Goal: Check status: Check status

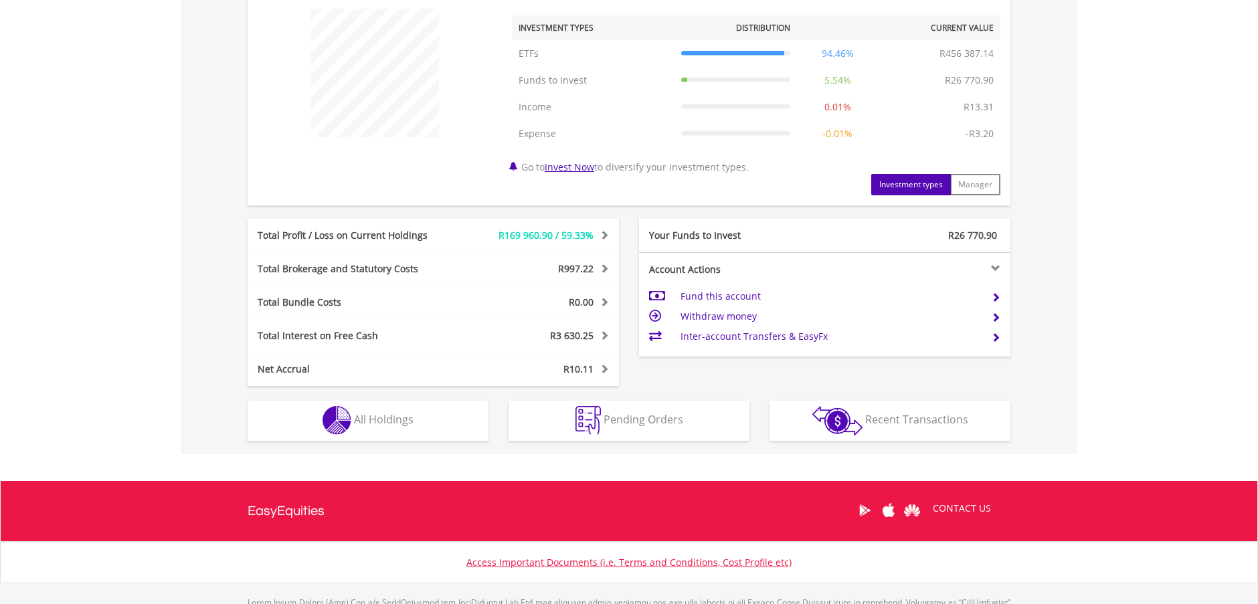
scroll to position [535, 0]
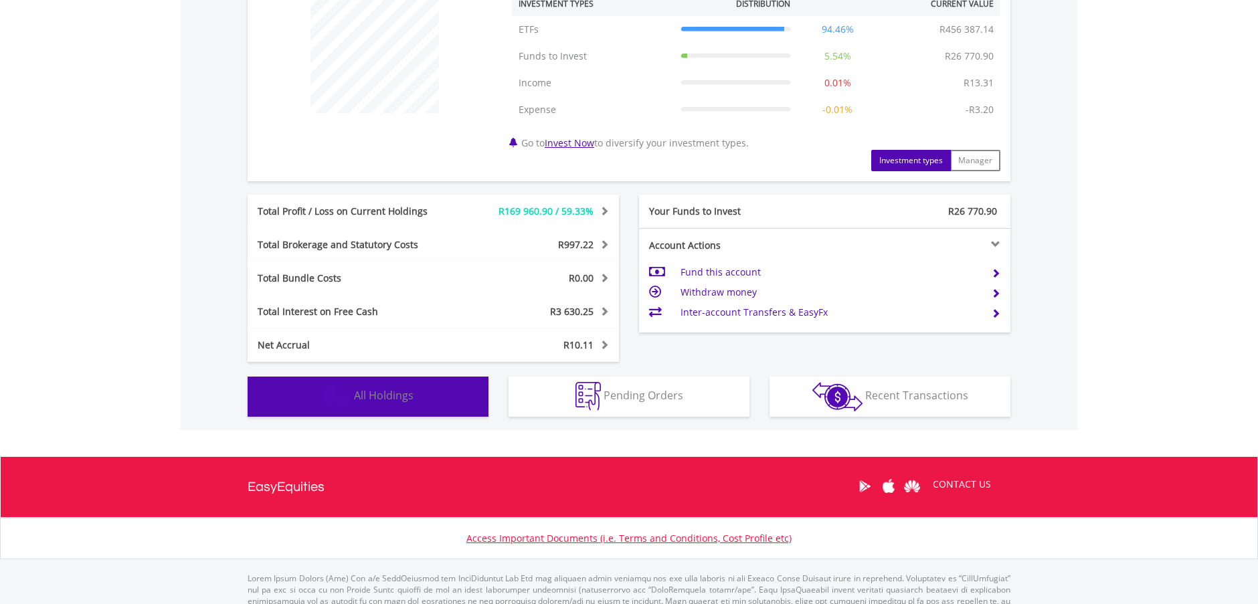
click at [397, 386] on button "Holdings All Holdings" at bounding box center [367, 397] width 241 height 40
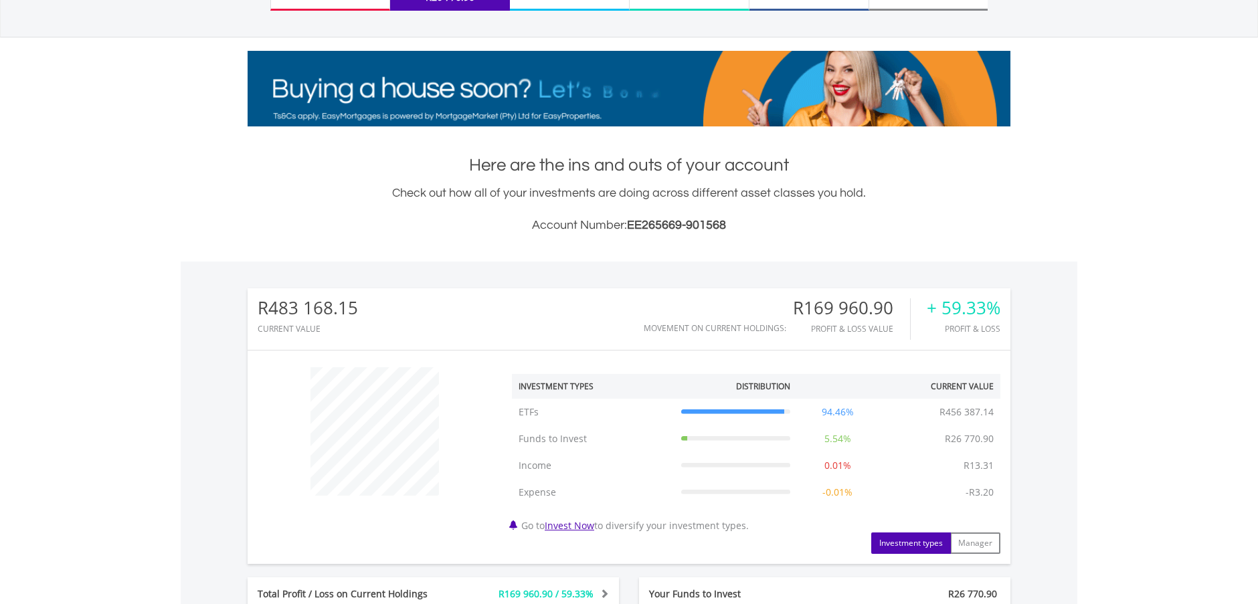
scroll to position [0, 0]
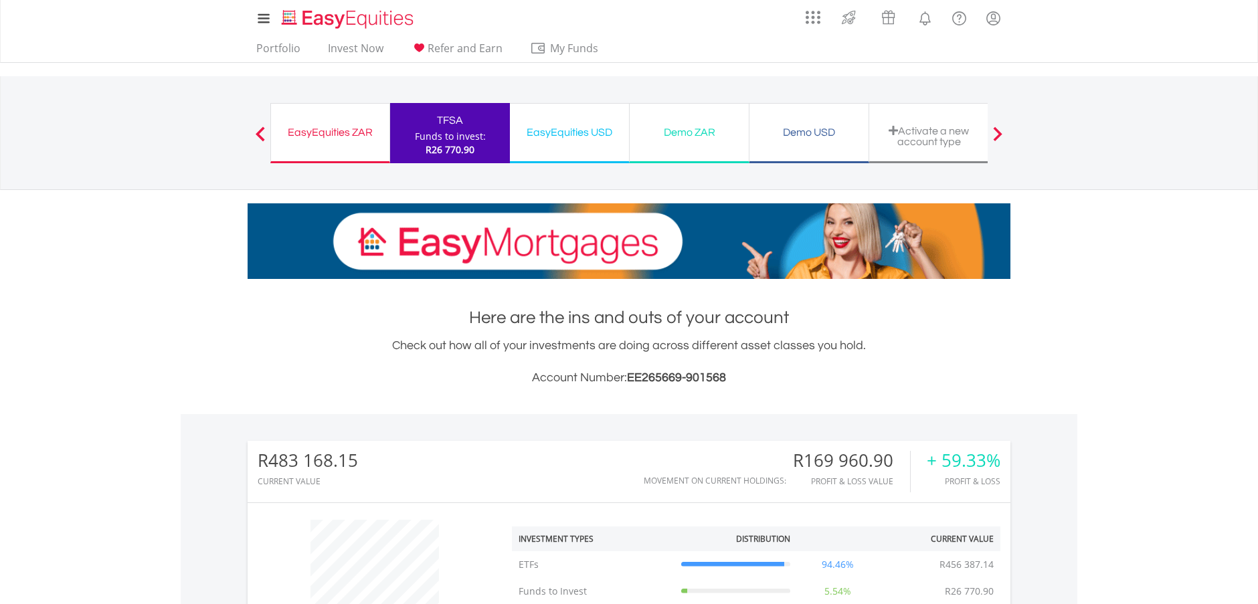
click at [318, 133] on div "EasyEquities ZAR" at bounding box center [330, 132] width 102 height 19
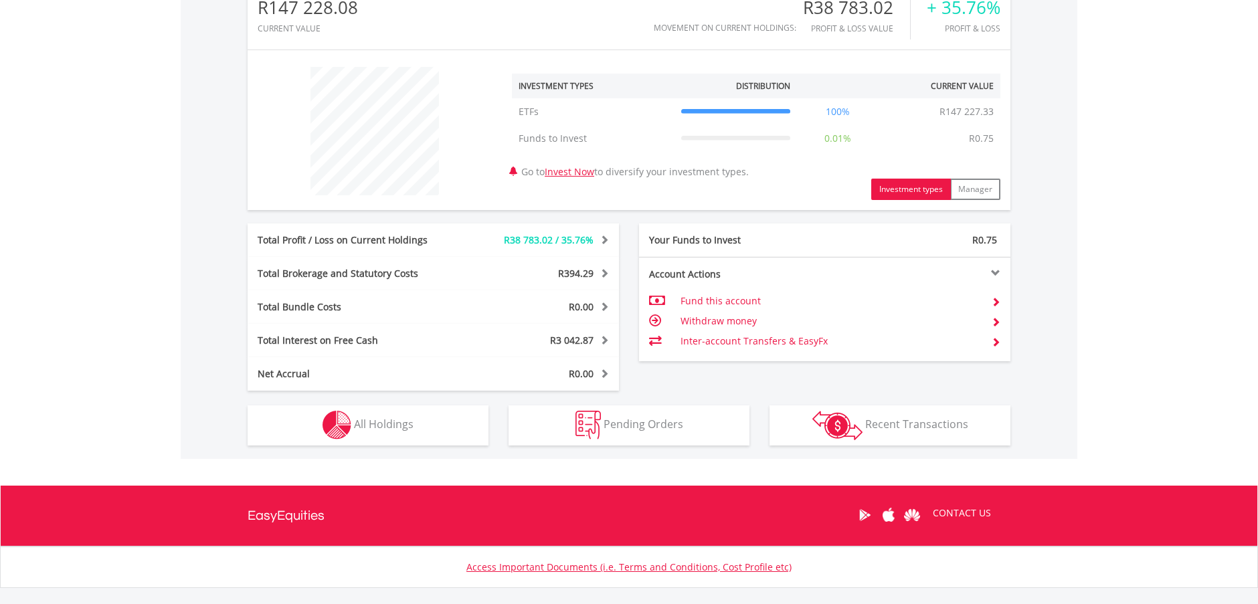
scroll to position [528, 0]
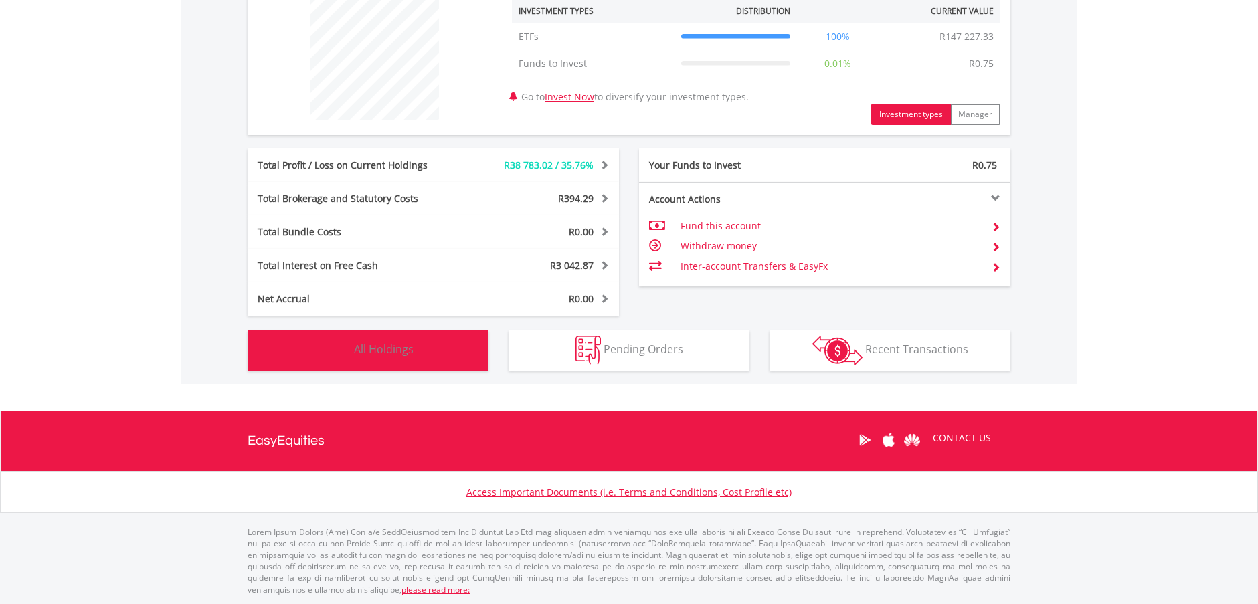
click at [414, 336] on button "Holdings All Holdings" at bounding box center [367, 350] width 241 height 40
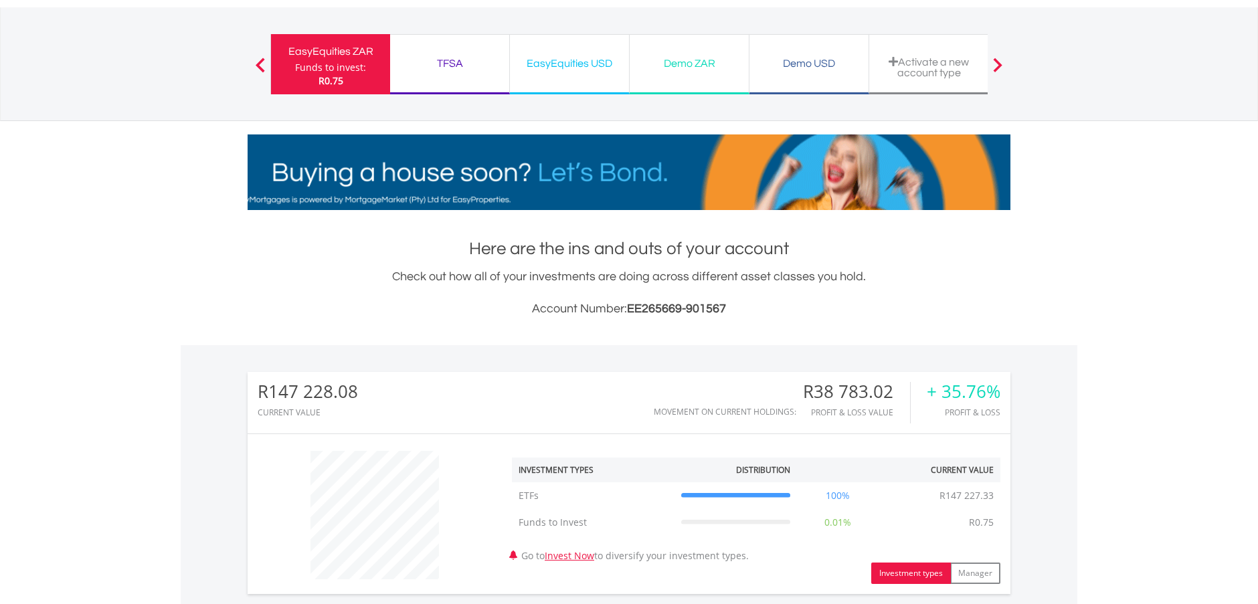
scroll to position [0, 0]
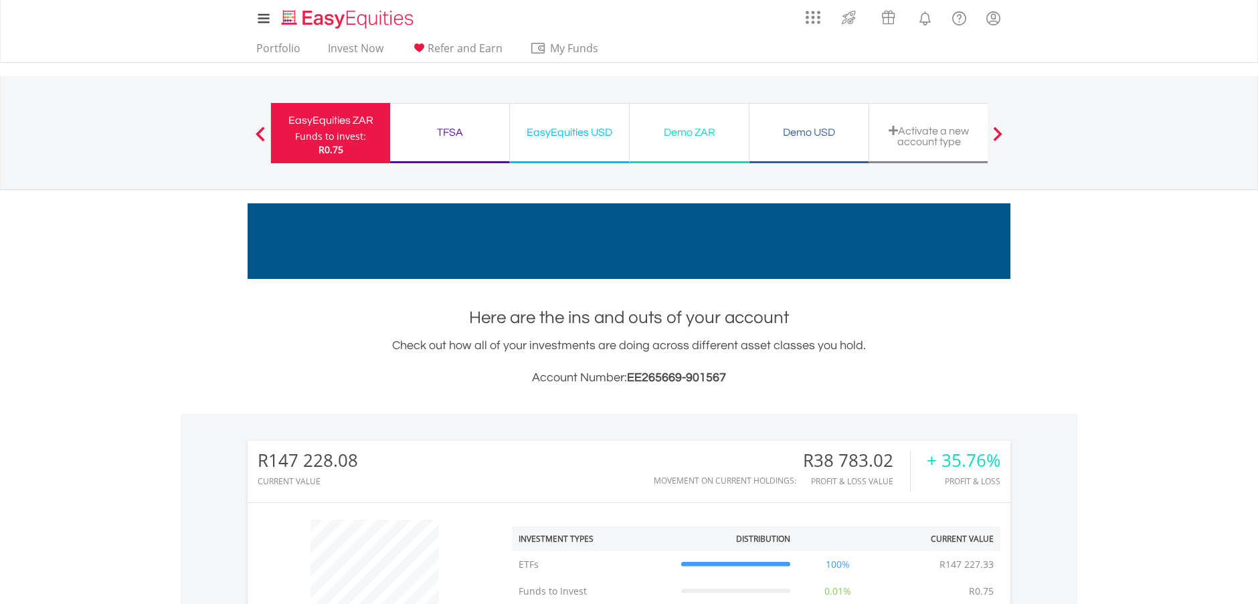
click at [461, 132] on div "TFSA" at bounding box center [449, 132] width 103 height 19
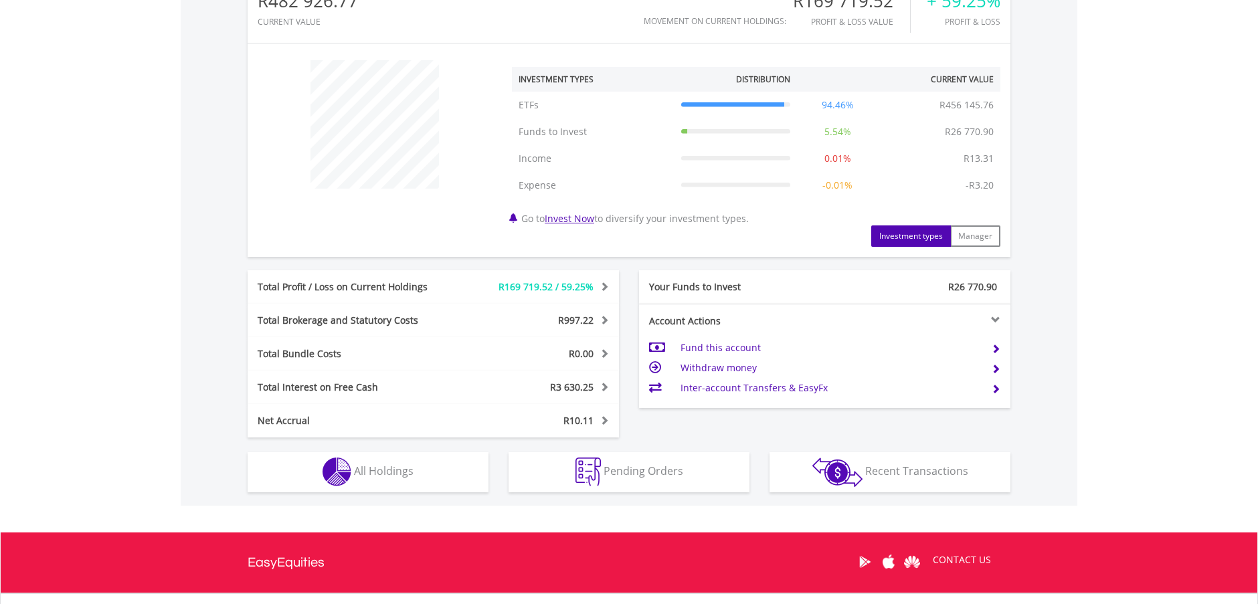
scroll to position [468, 0]
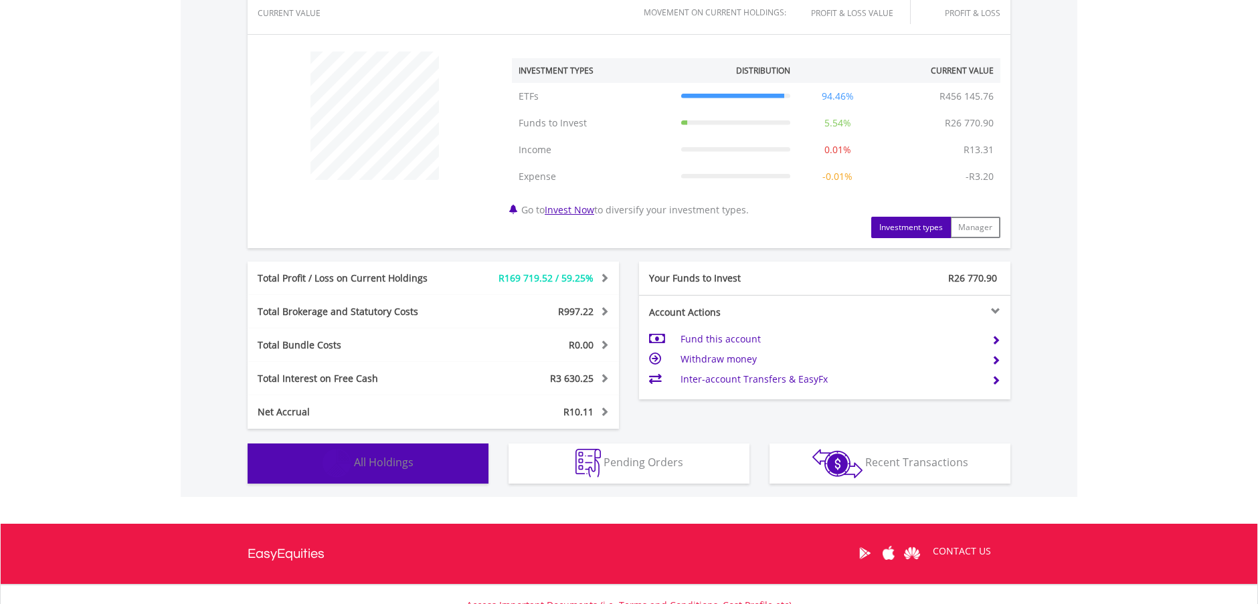
click at [427, 460] on button "Holdings All Holdings" at bounding box center [367, 463] width 241 height 40
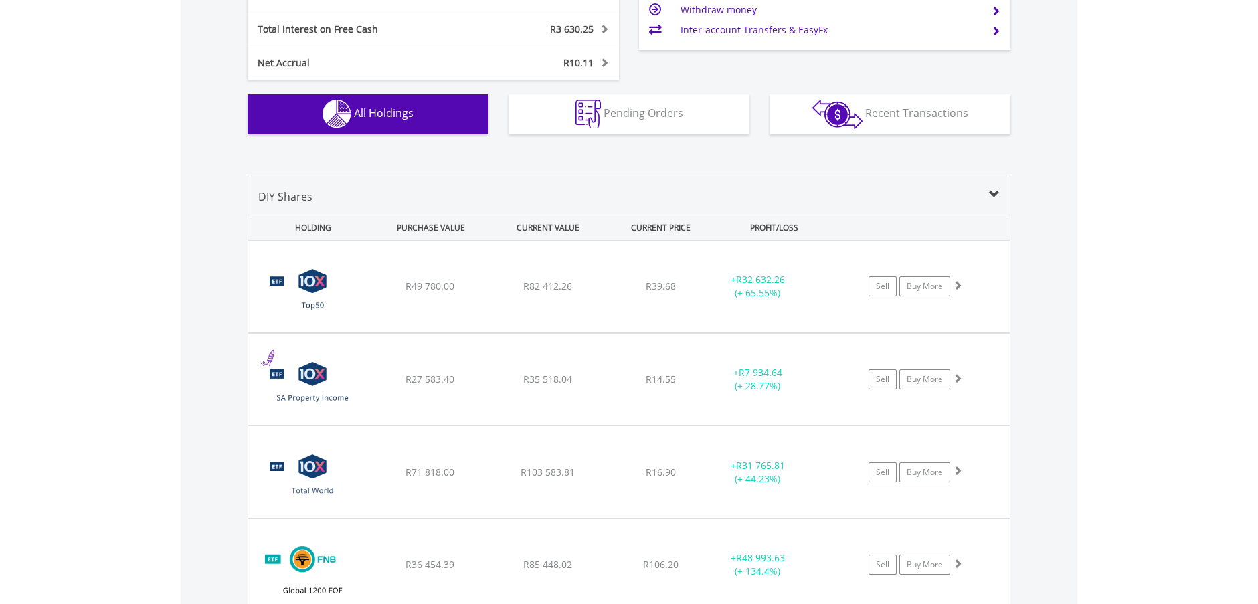
scroll to position [791, 0]
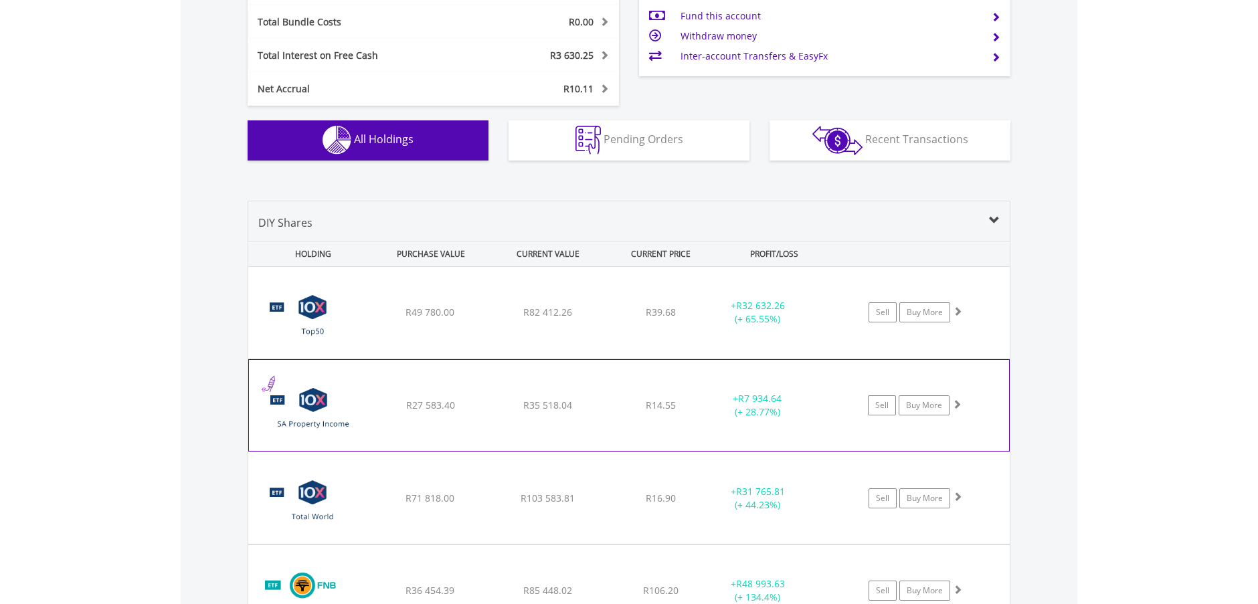
click at [955, 402] on span at bounding box center [956, 403] width 9 height 9
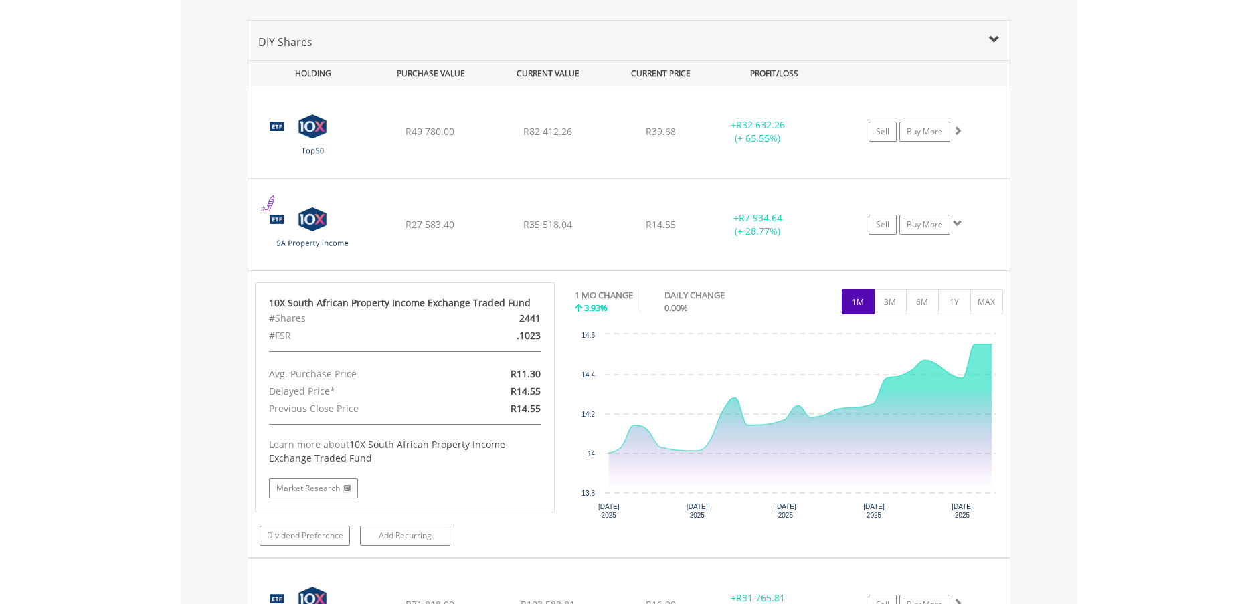
scroll to position [992, 0]
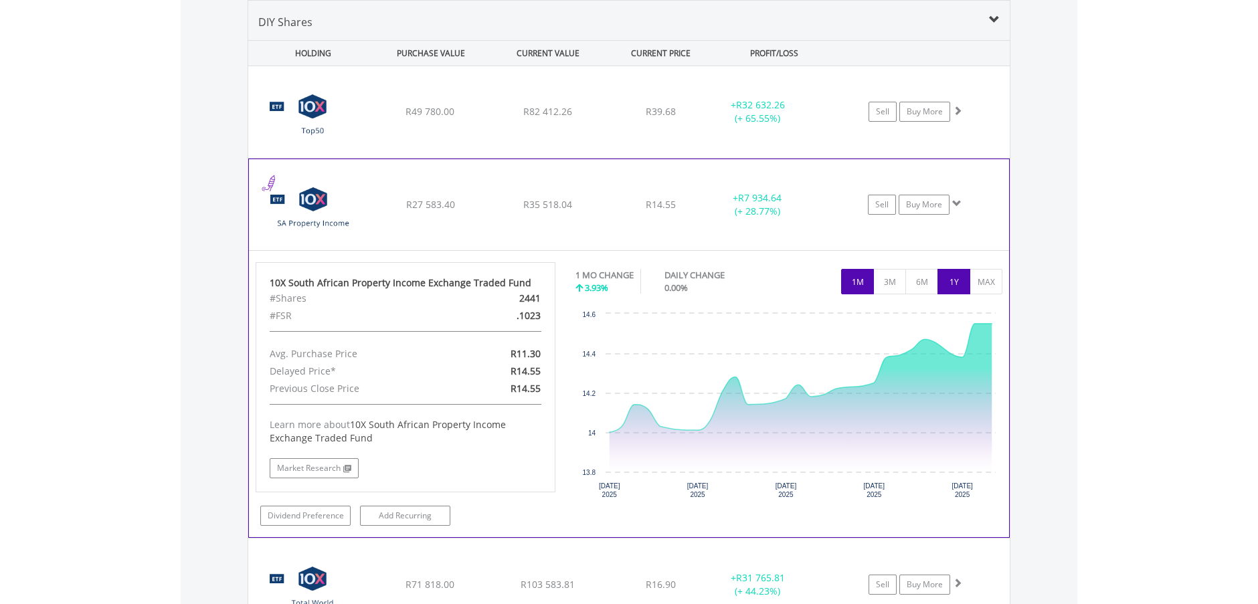
click at [952, 280] on button "1Y" at bounding box center [953, 281] width 33 height 25
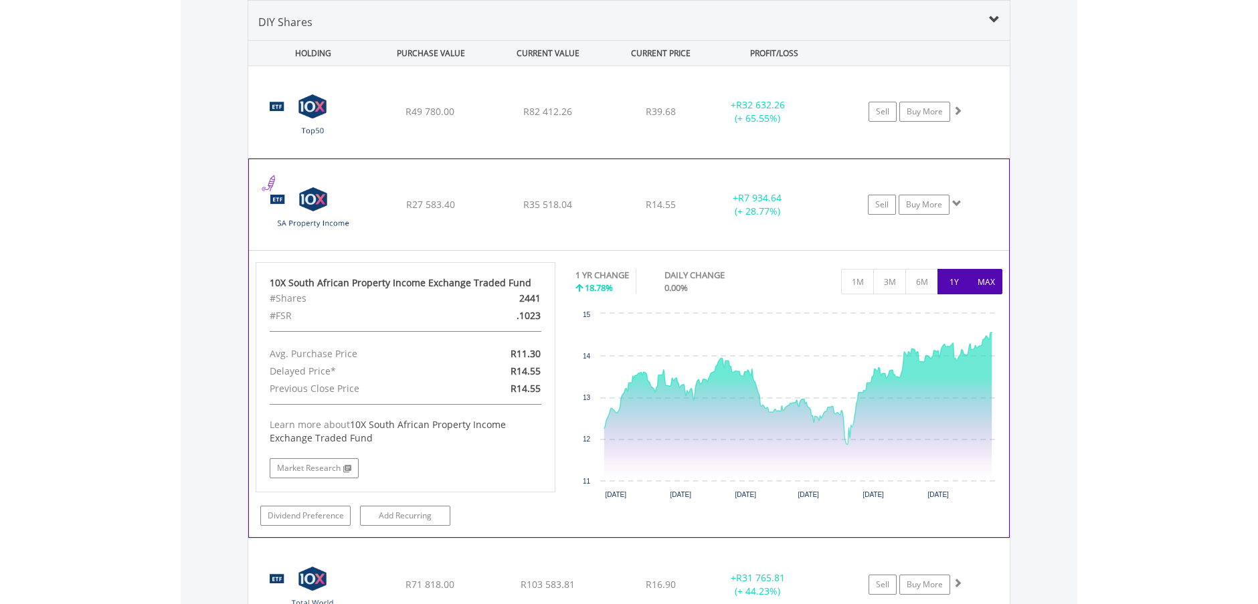
click at [987, 285] on button "MAX" at bounding box center [985, 281] width 33 height 25
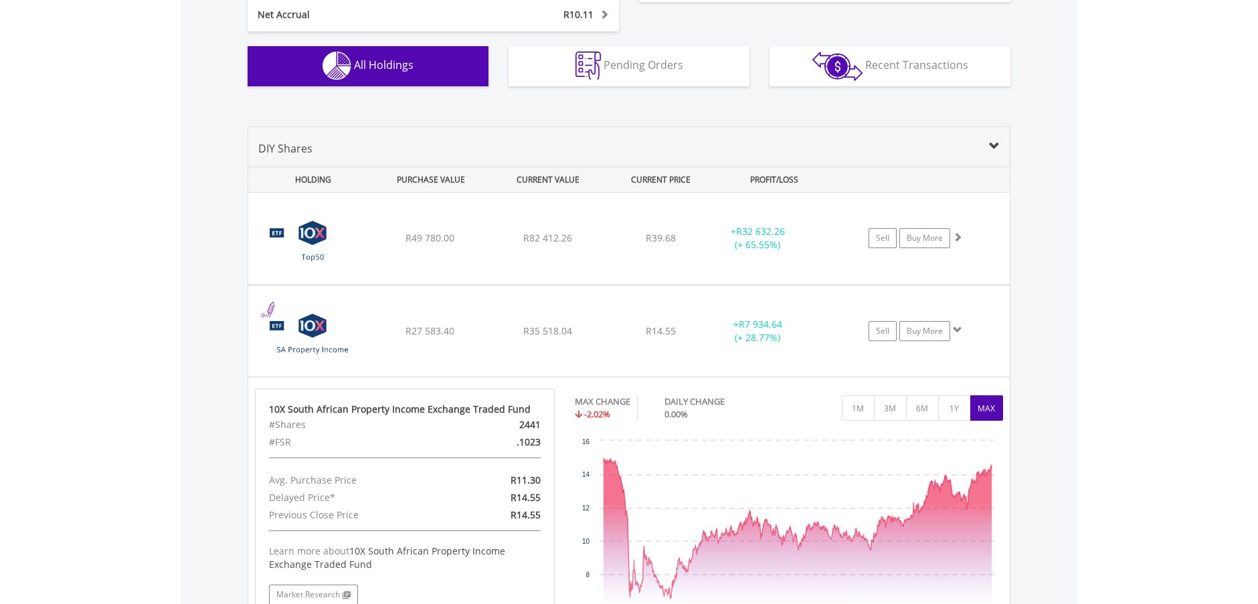
scroll to position [858, 0]
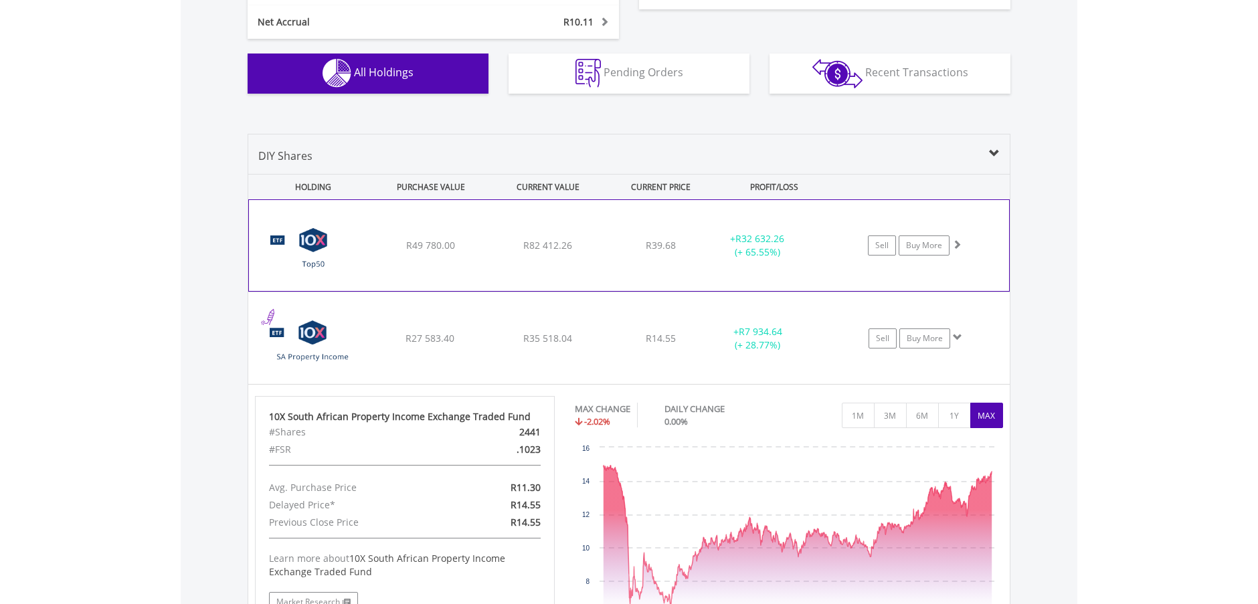
click at [957, 245] on span at bounding box center [956, 243] width 9 height 9
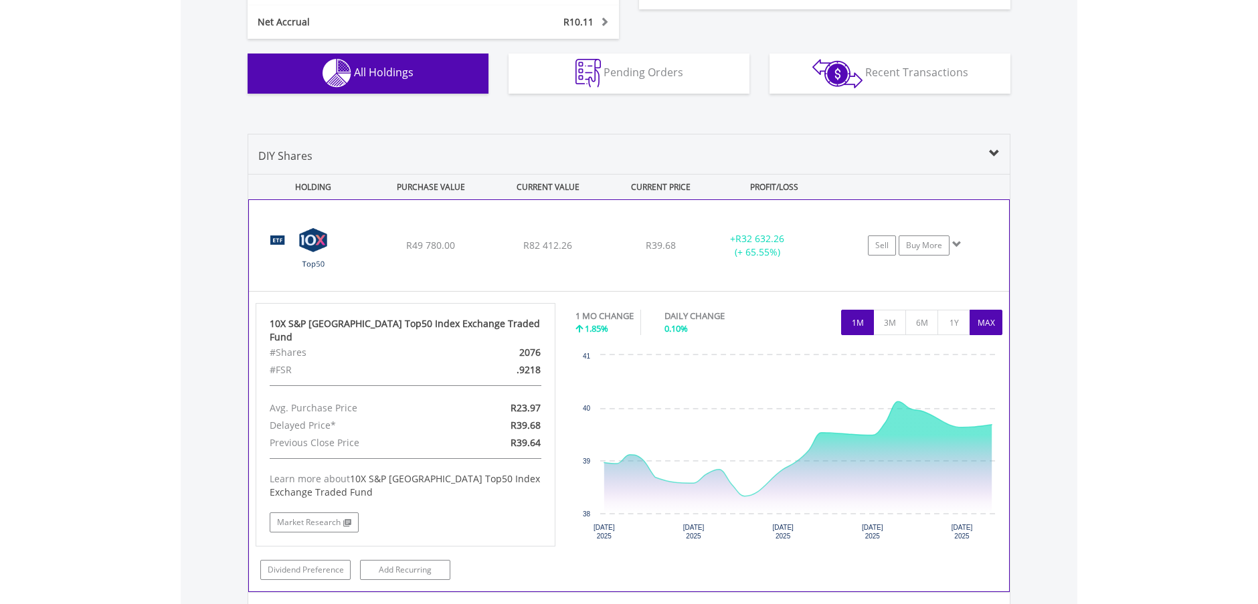
click at [990, 326] on button "MAX" at bounding box center [985, 322] width 33 height 25
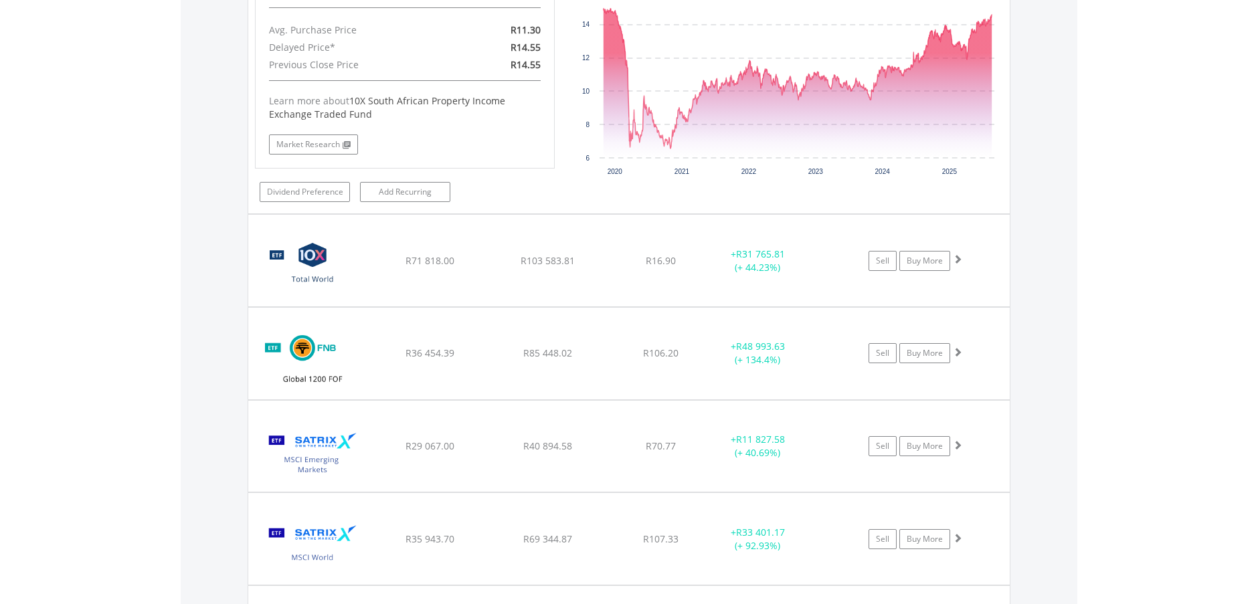
scroll to position [1661, 0]
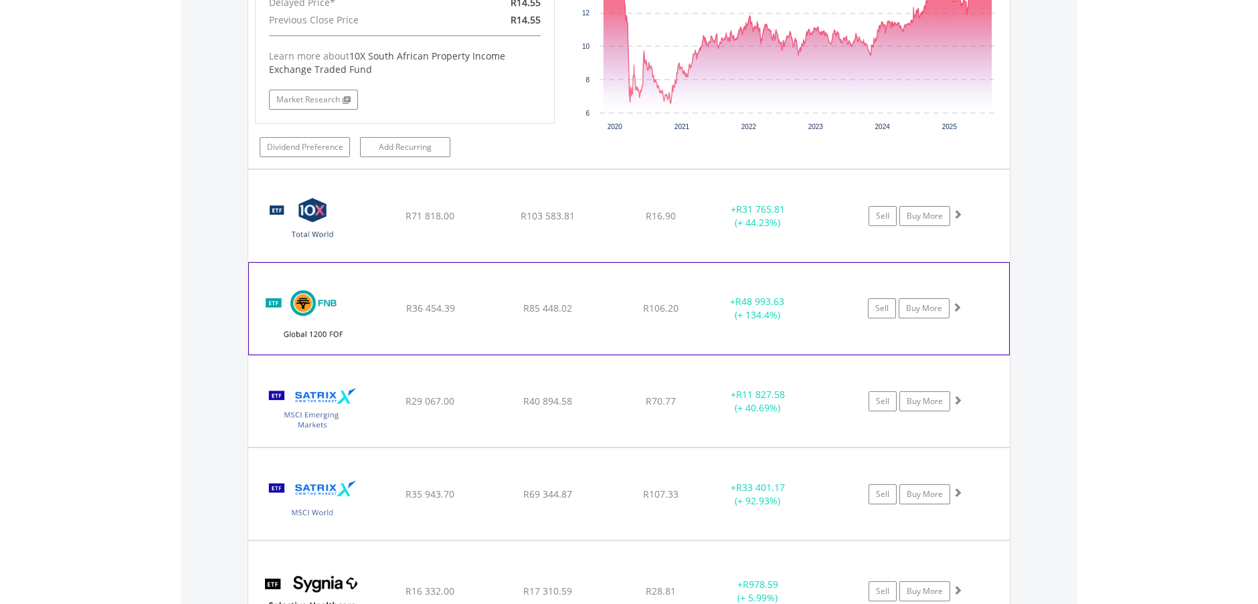
click at [957, 302] on span at bounding box center [956, 306] width 9 height 9
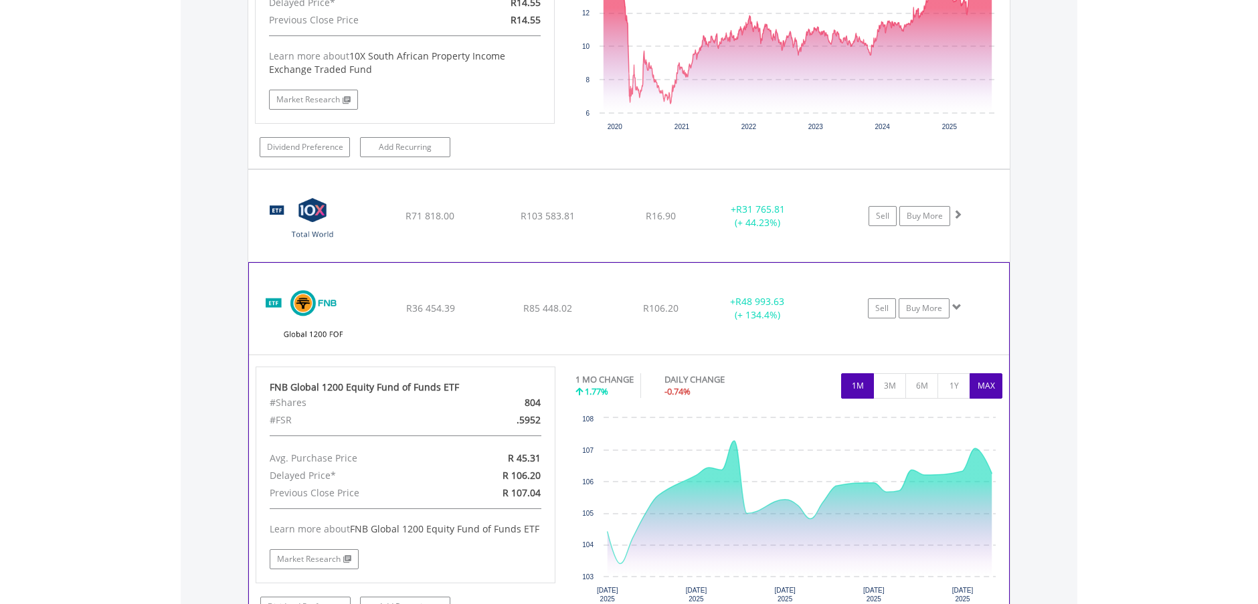
click at [986, 373] on button "MAX" at bounding box center [985, 385] width 33 height 25
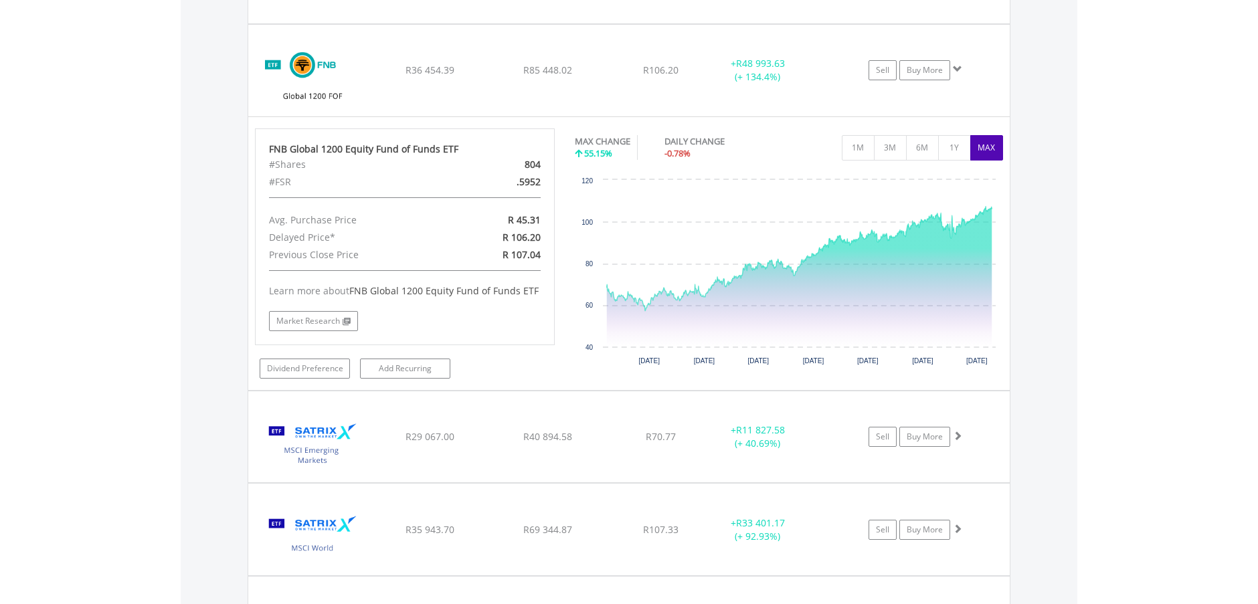
scroll to position [1995, 0]
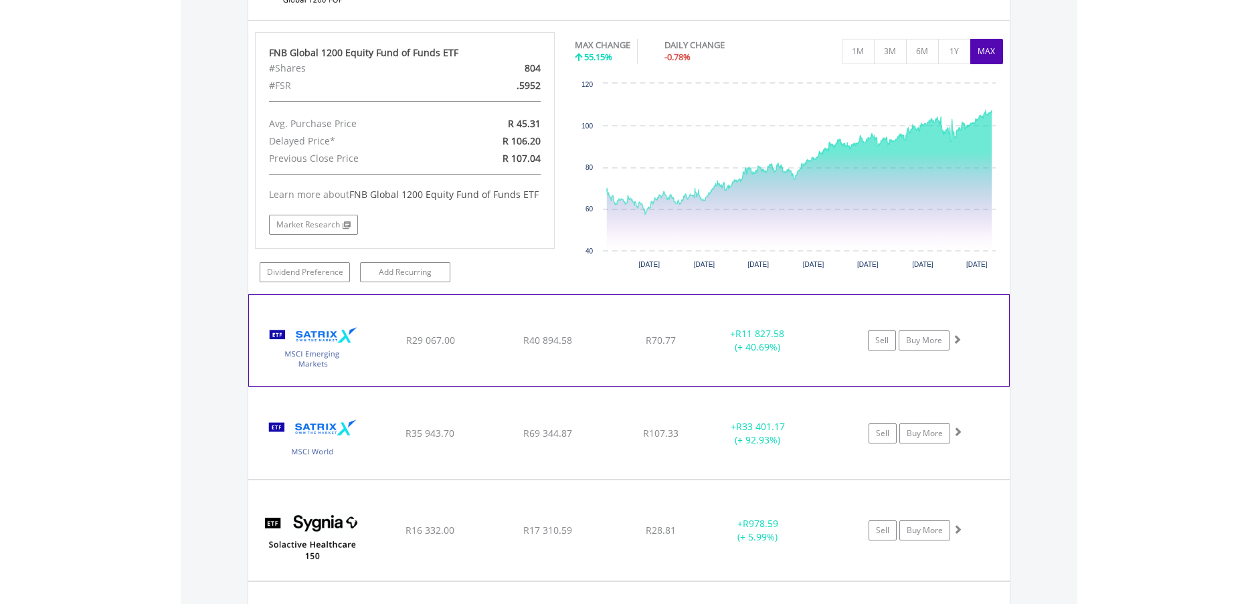
click at [958, 334] on span at bounding box center [956, 338] width 9 height 9
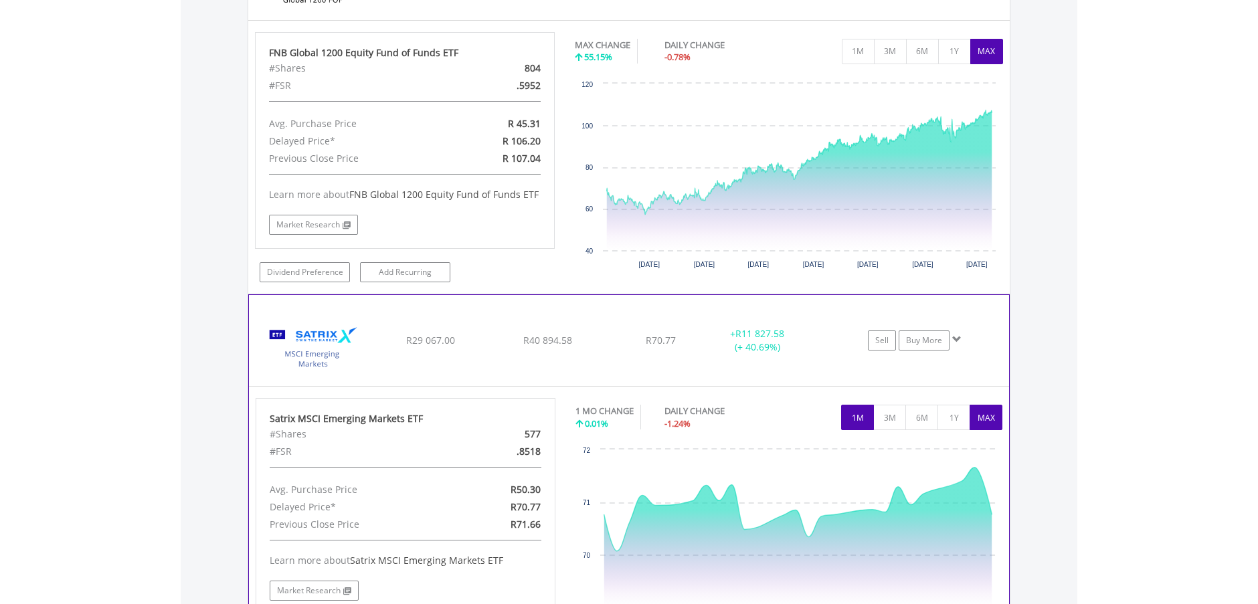
click at [984, 405] on button "MAX" at bounding box center [985, 417] width 33 height 25
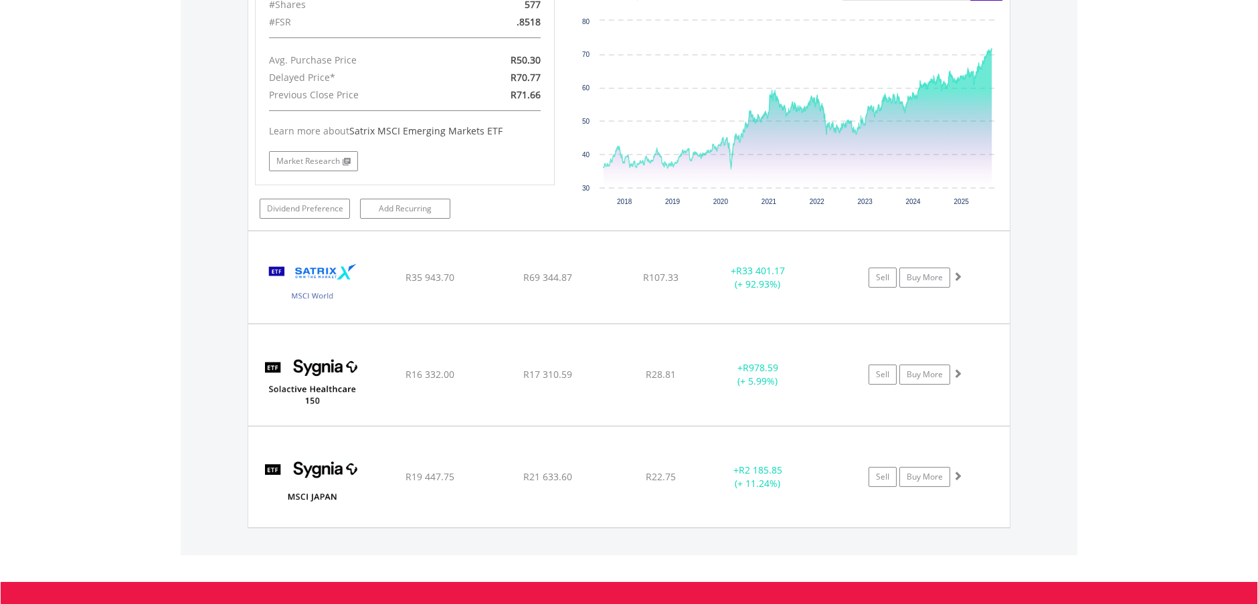
scroll to position [2464, 0]
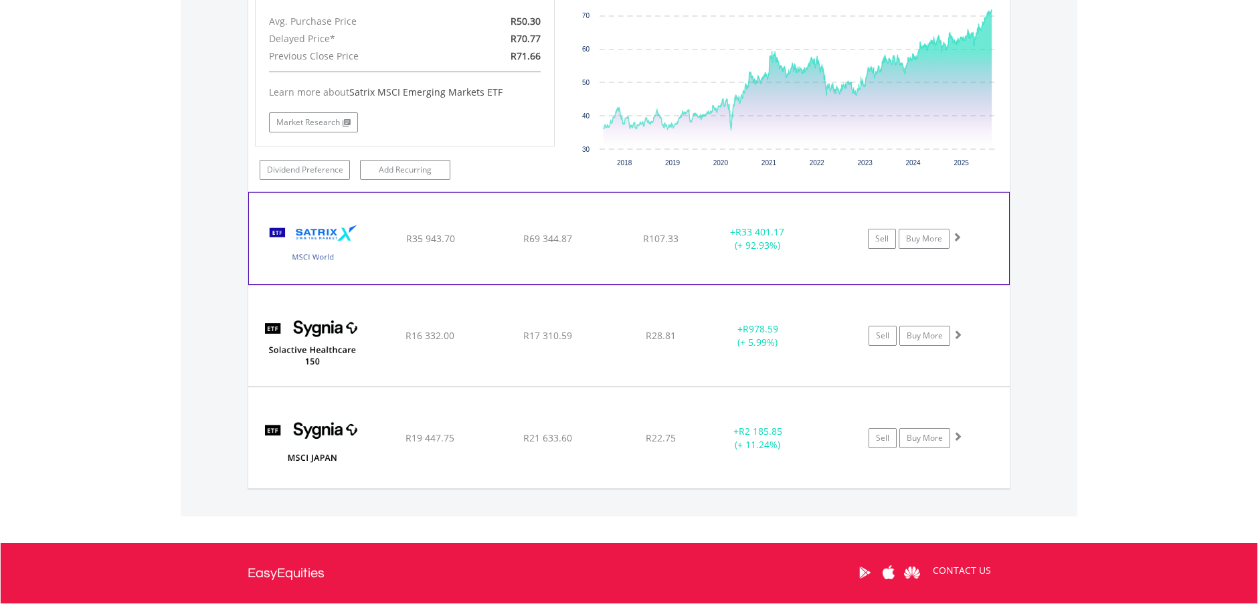
click at [957, 232] on span at bounding box center [956, 236] width 9 height 9
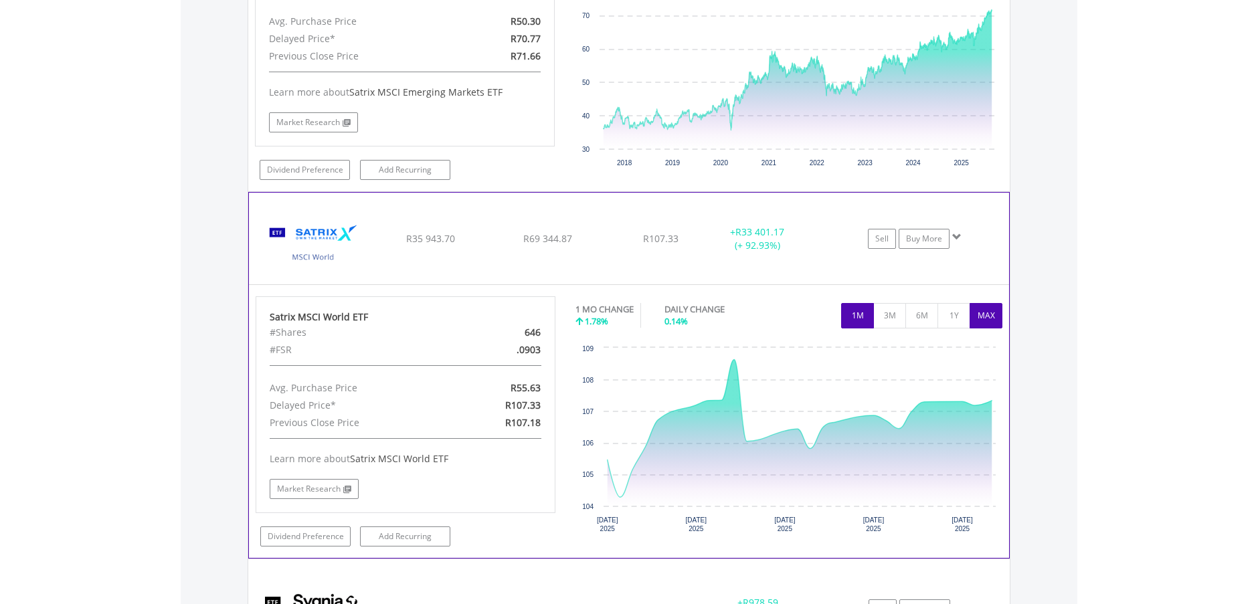
click at [984, 303] on button "MAX" at bounding box center [985, 315] width 33 height 25
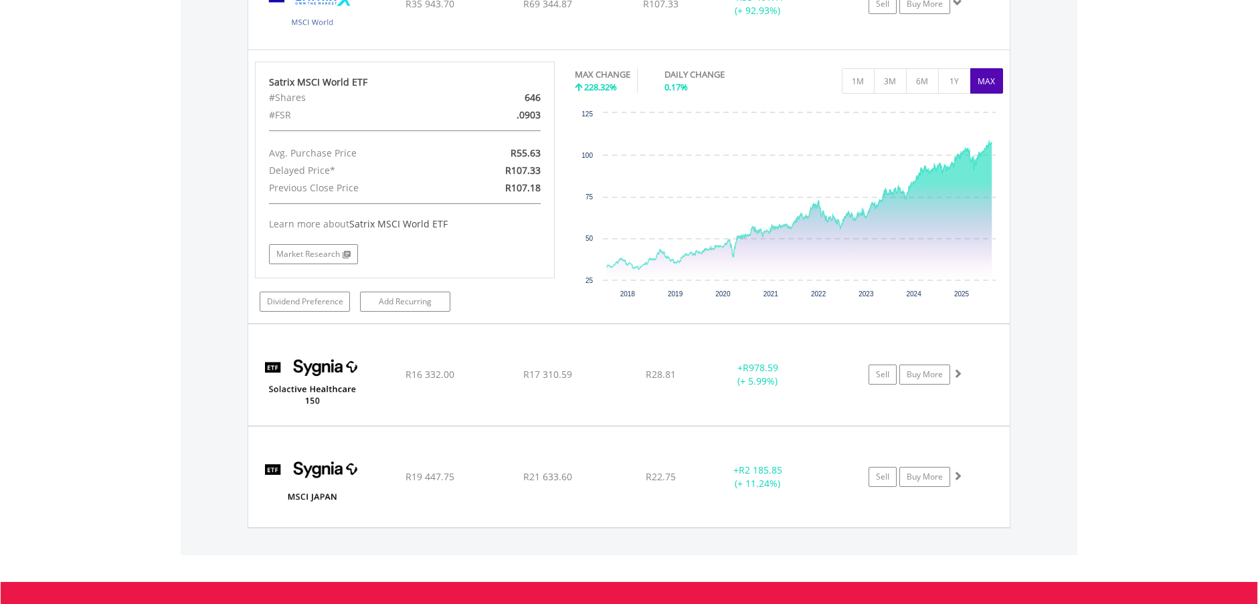
scroll to position [2731, 0]
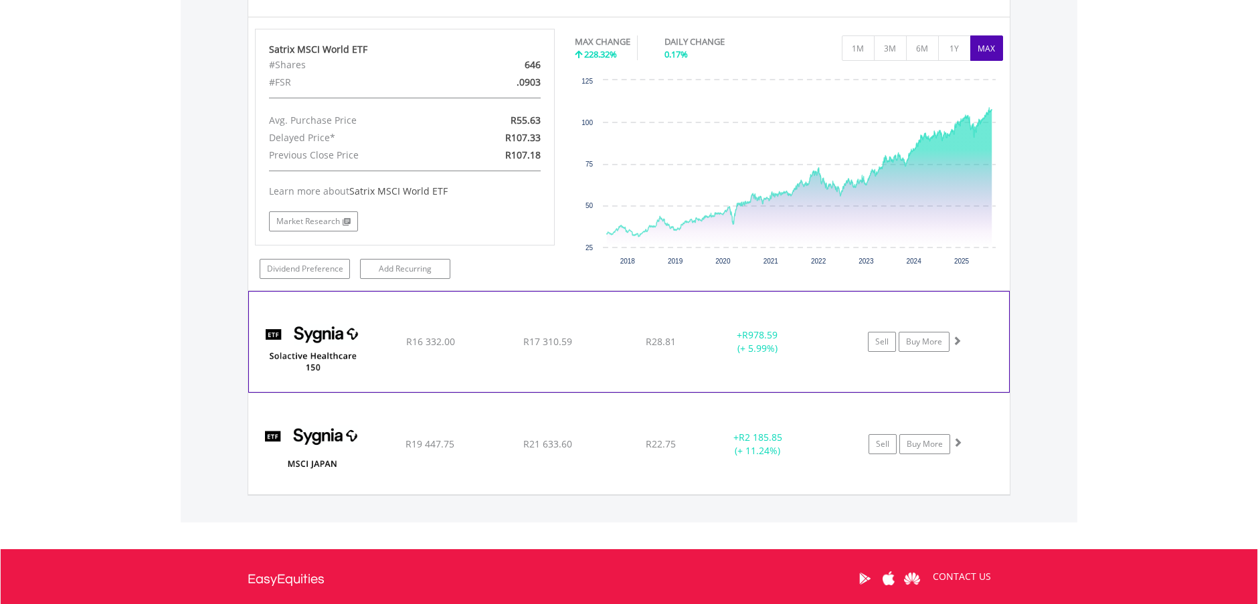
click at [956, 336] on span at bounding box center [956, 340] width 9 height 9
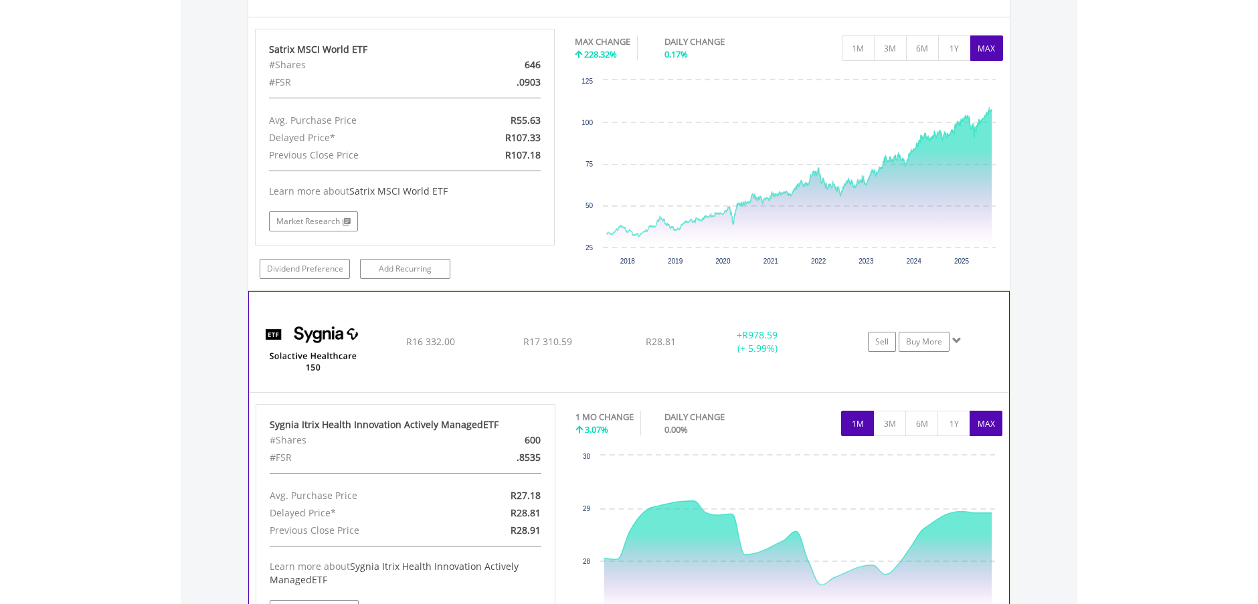
click at [983, 416] on button "MAX" at bounding box center [985, 423] width 33 height 25
